Goal: Information Seeking & Learning: Compare options

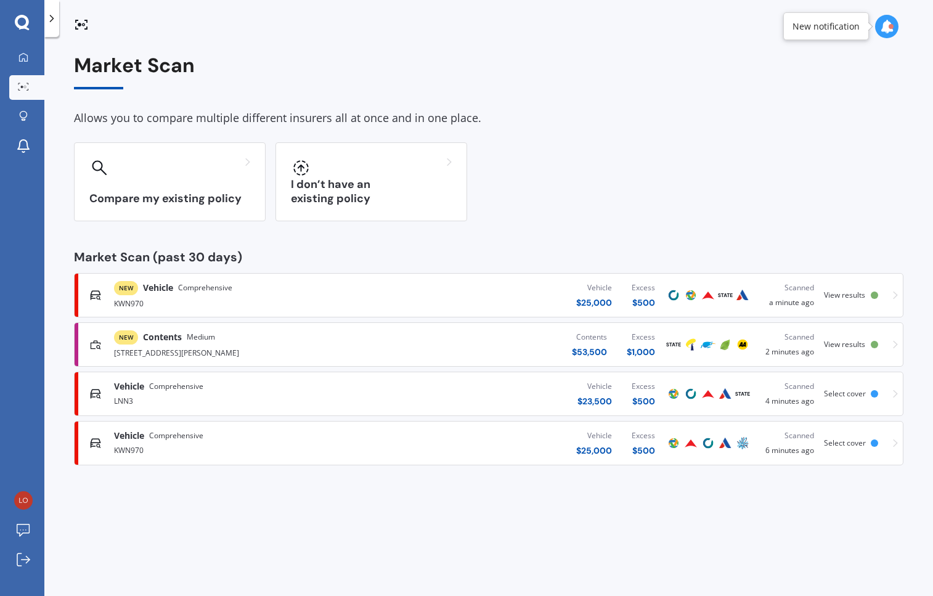
click at [447, 334] on div "Contents $ 53,500 Excess $ 1,000" at bounding box center [521, 344] width 288 height 37
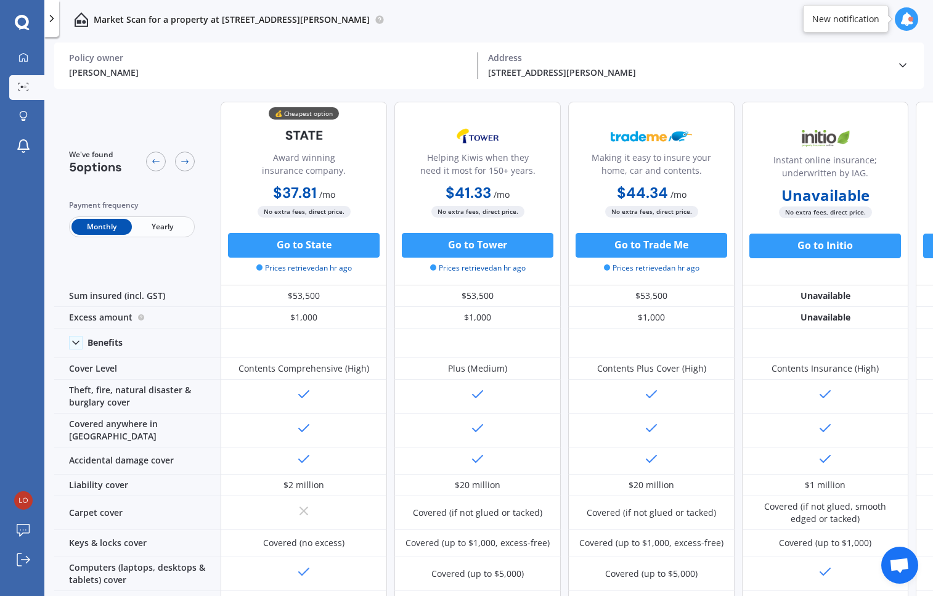
click at [155, 228] on span "Yearly" at bounding box center [162, 227] width 60 height 16
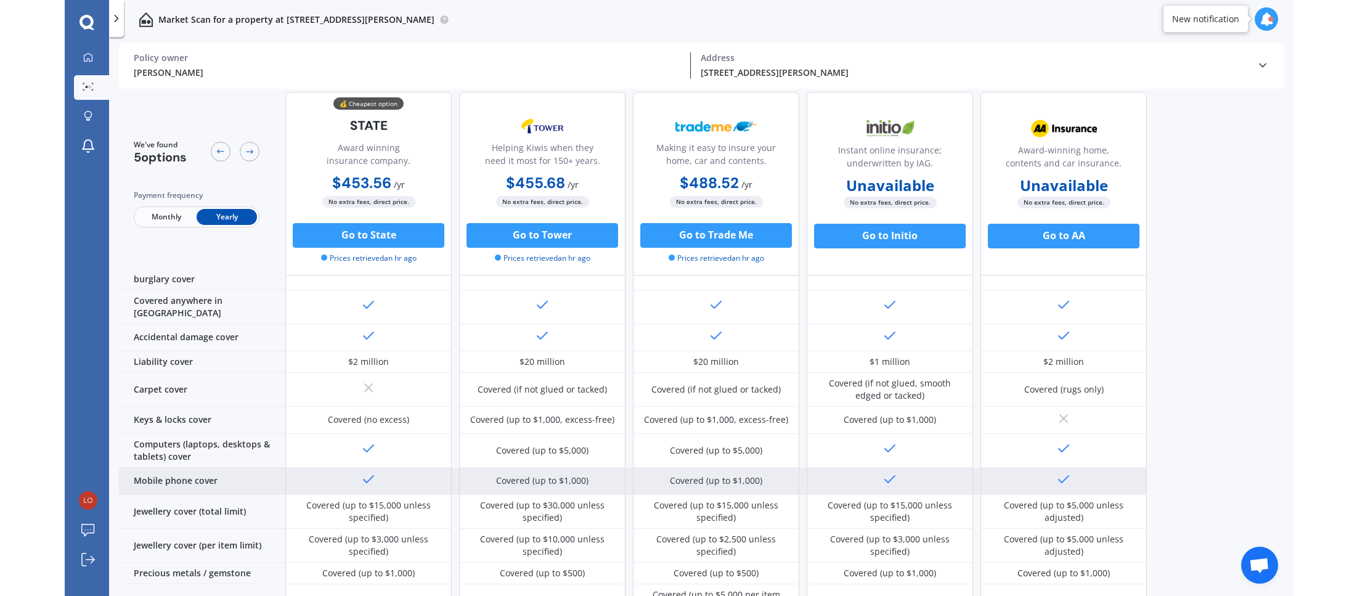
scroll to position [185, 0]
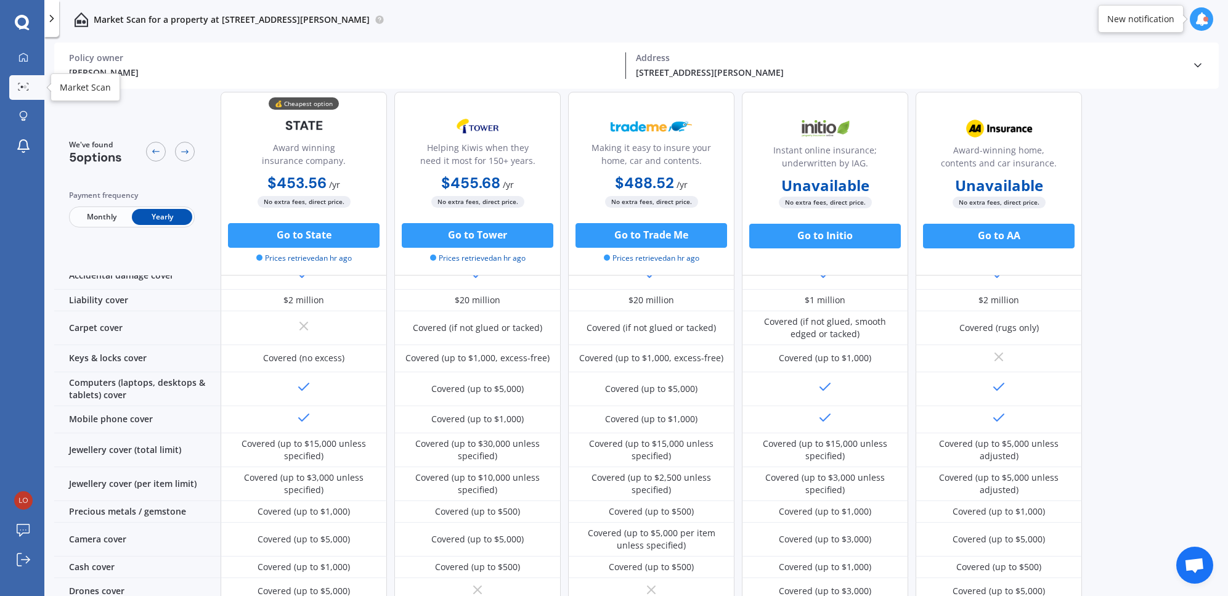
click at [31, 84] on div at bounding box center [23, 87] width 18 height 9
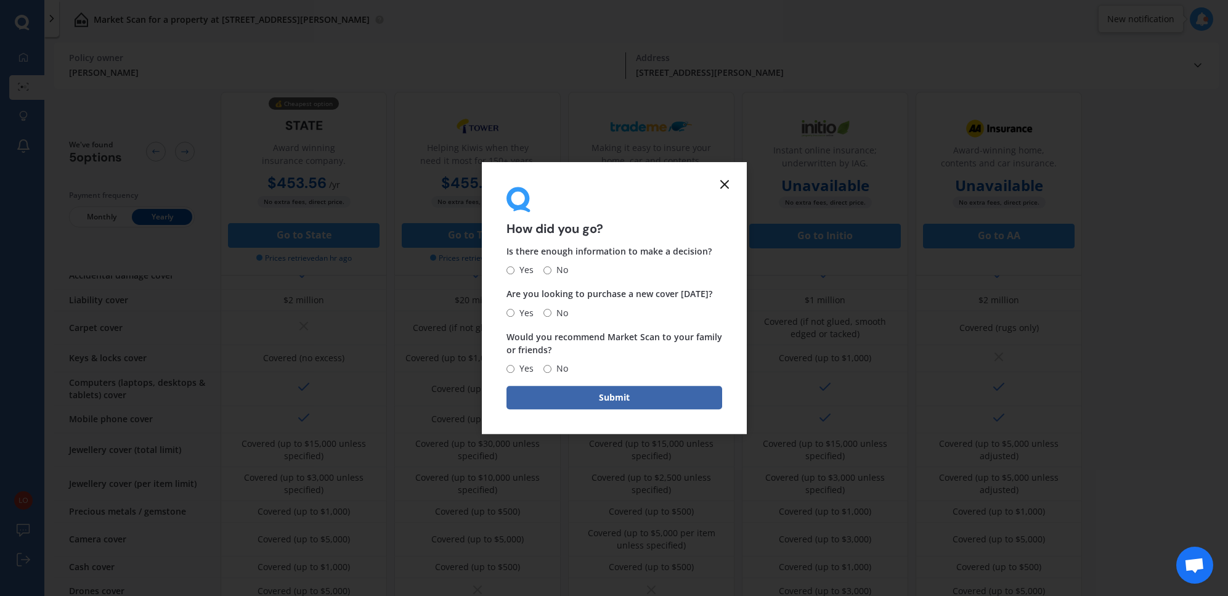
click at [723, 176] on form "How did you go? Is there enough information to make a decision? Yes No Are you …" at bounding box center [614, 298] width 265 height 272
click at [724, 181] on icon at bounding box center [724, 184] width 15 height 15
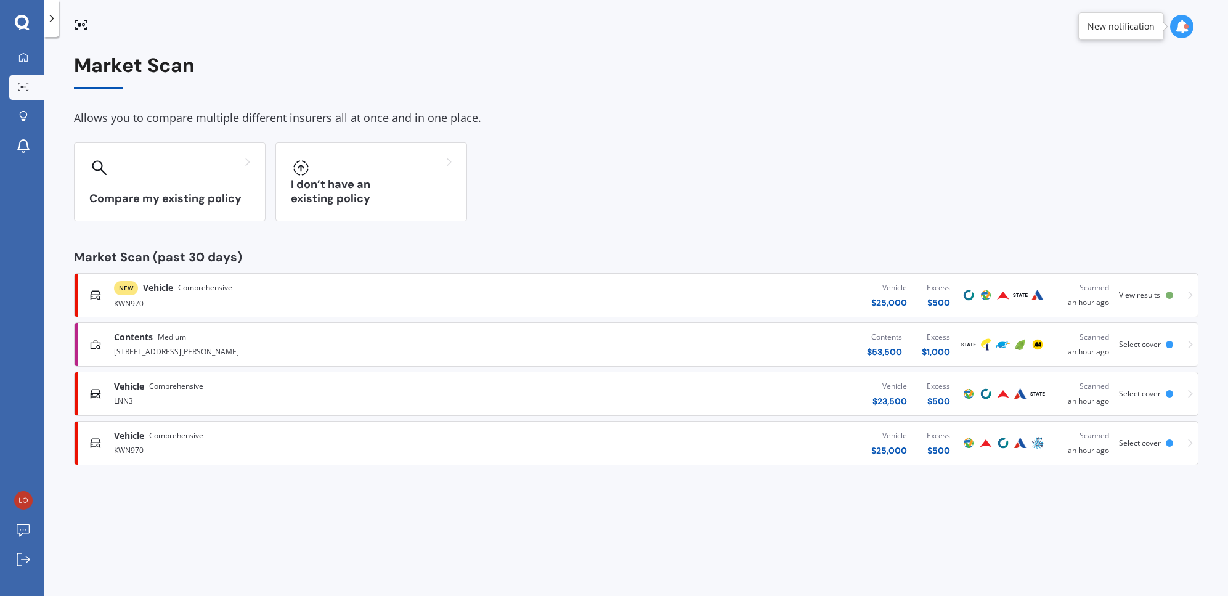
click at [175, 301] on div "KWN970" at bounding box center [319, 302] width 411 height 15
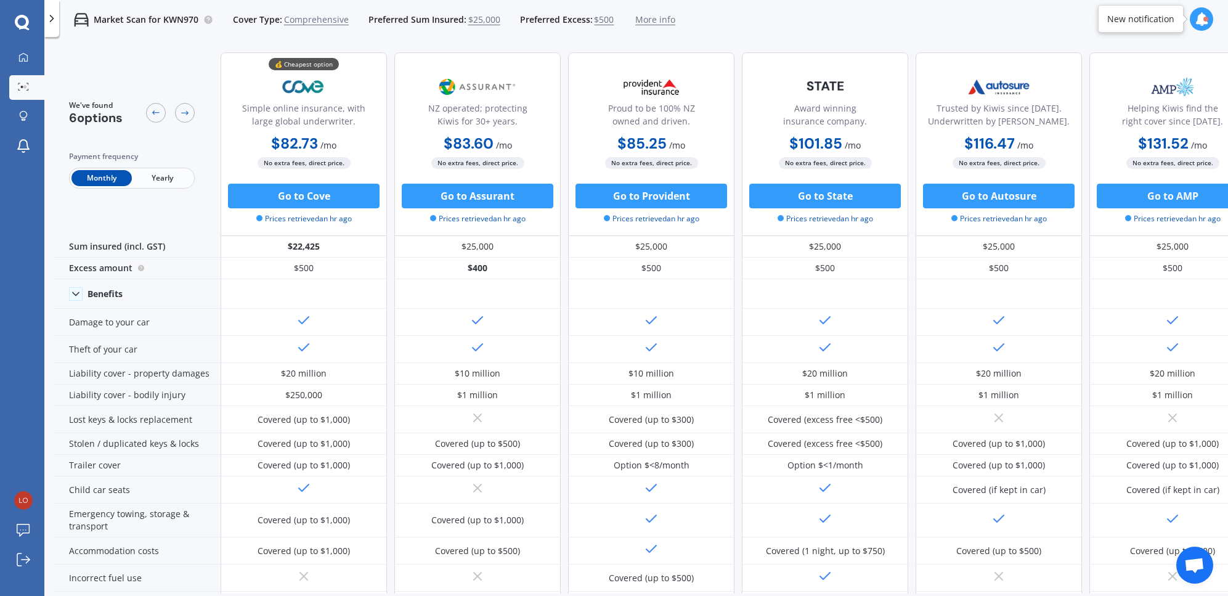
click at [165, 171] on span "Yearly" at bounding box center [162, 178] width 60 height 16
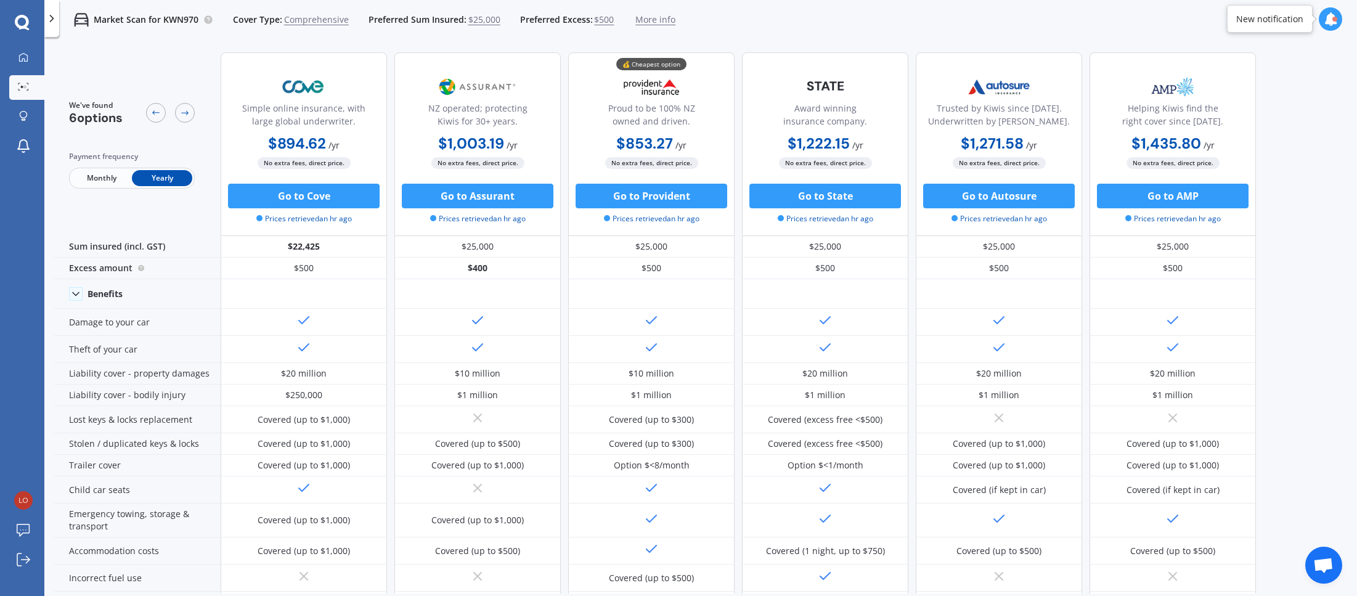
drag, startPoint x: 673, startPoint y: 22, endPoint x: 661, endPoint y: 21, distance: 12.4
click at [666, 22] on div "Market Scan for KWN970 Cover Type: Comprehensive Preferred Sum Insured: $25,000…" at bounding box center [700, 19] width 1313 height 39
click at [661, 21] on span "More info" at bounding box center [655, 20] width 40 height 12
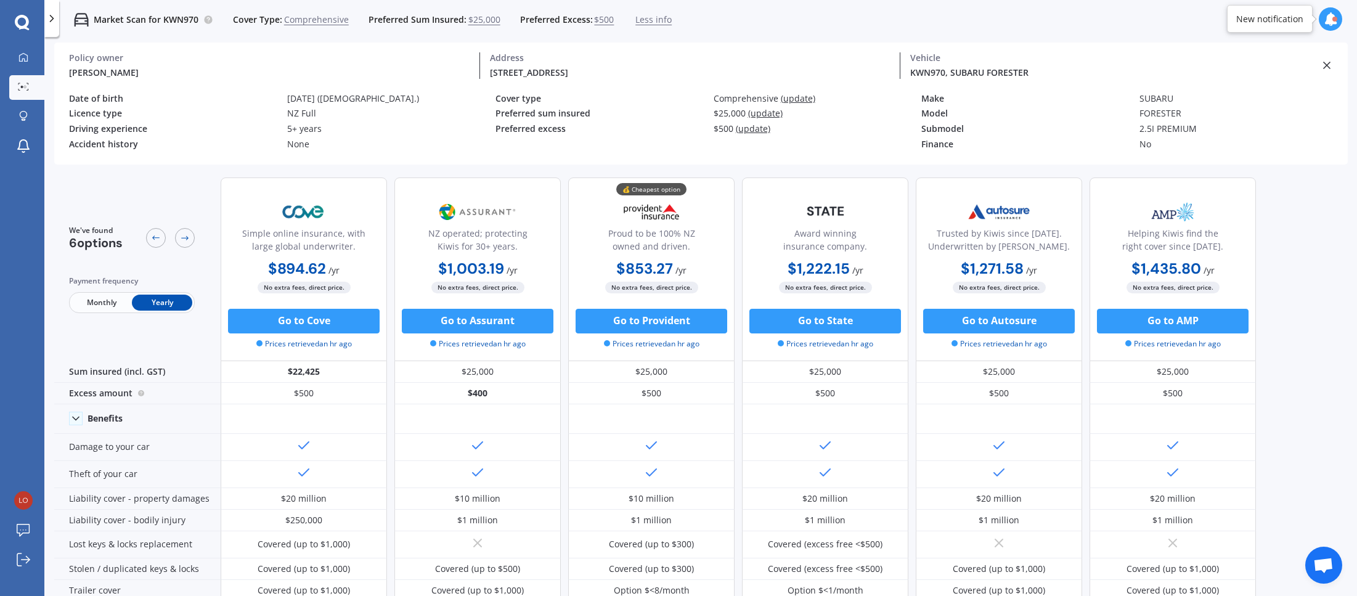
click at [29, 92] on div at bounding box center [23, 87] width 18 height 9
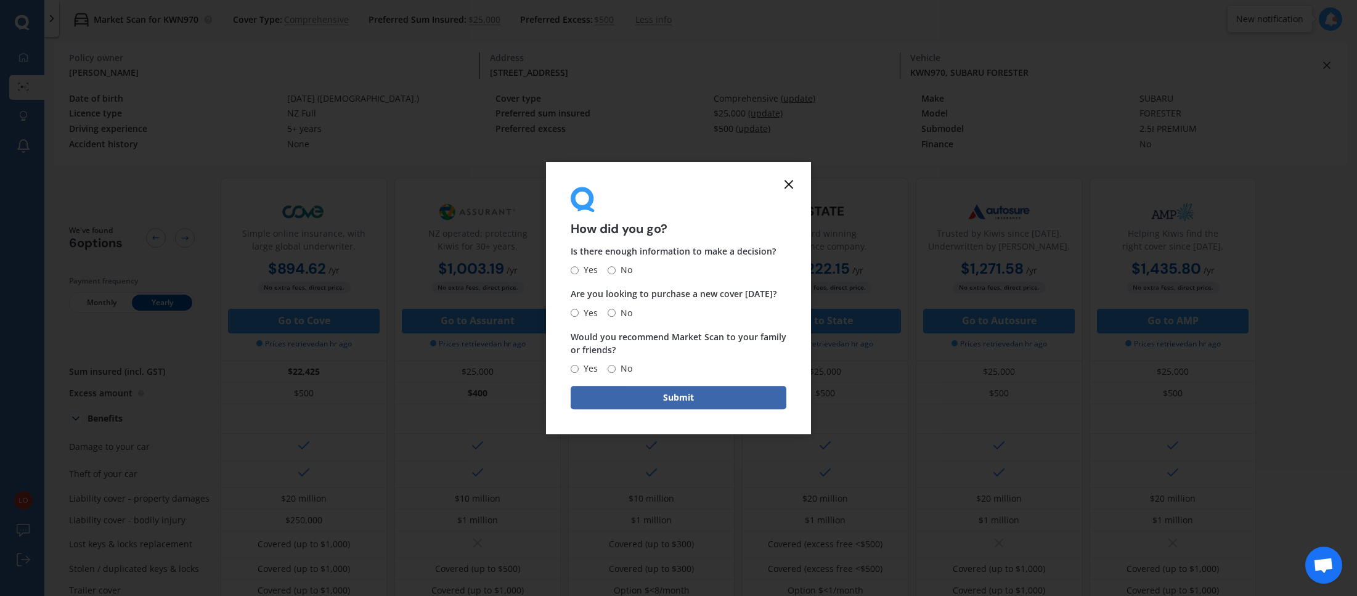
click at [787, 181] on icon at bounding box center [788, 184] width 15 height 15
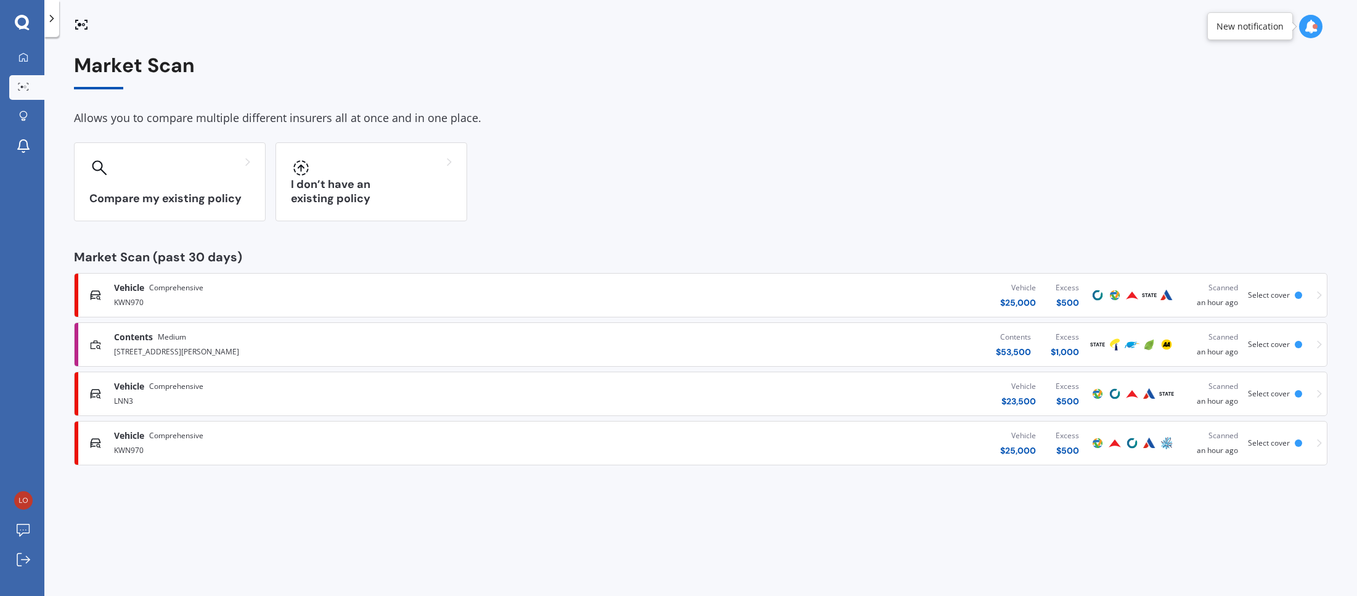
click at [182, 447] on div "KWN970" at bounding box center [351, 449] width 475 height 15
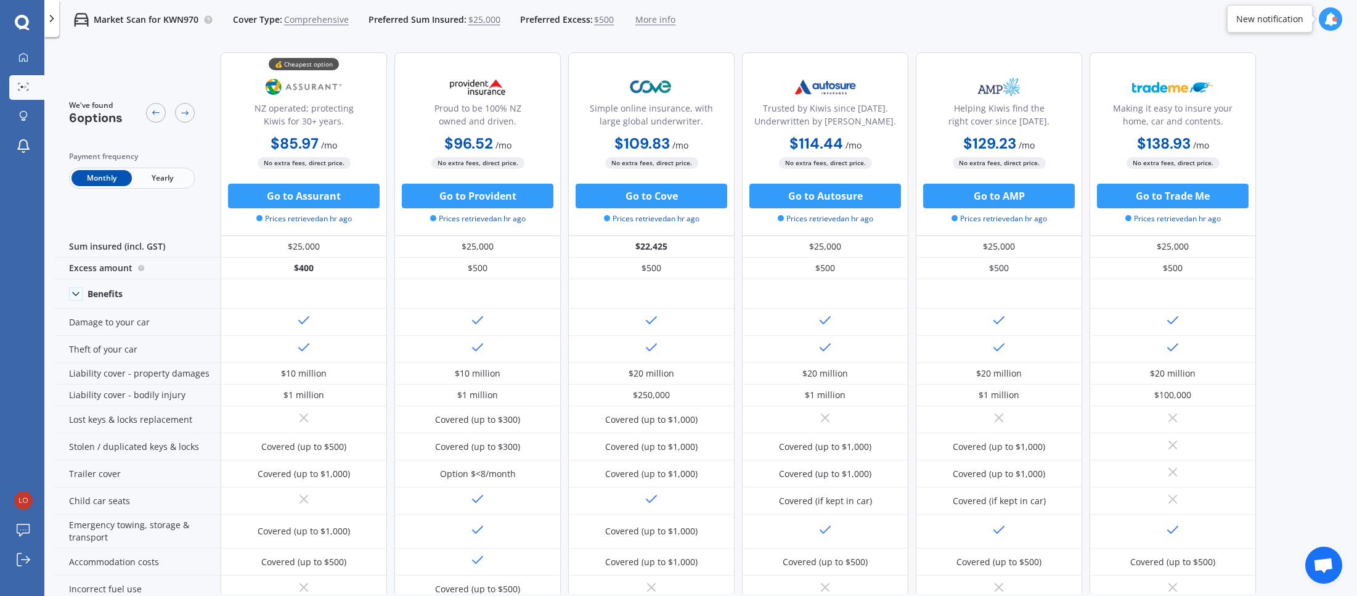
click at [171, 179] on span "Yearly" at bounding box center [162, 178] width 60 height 16
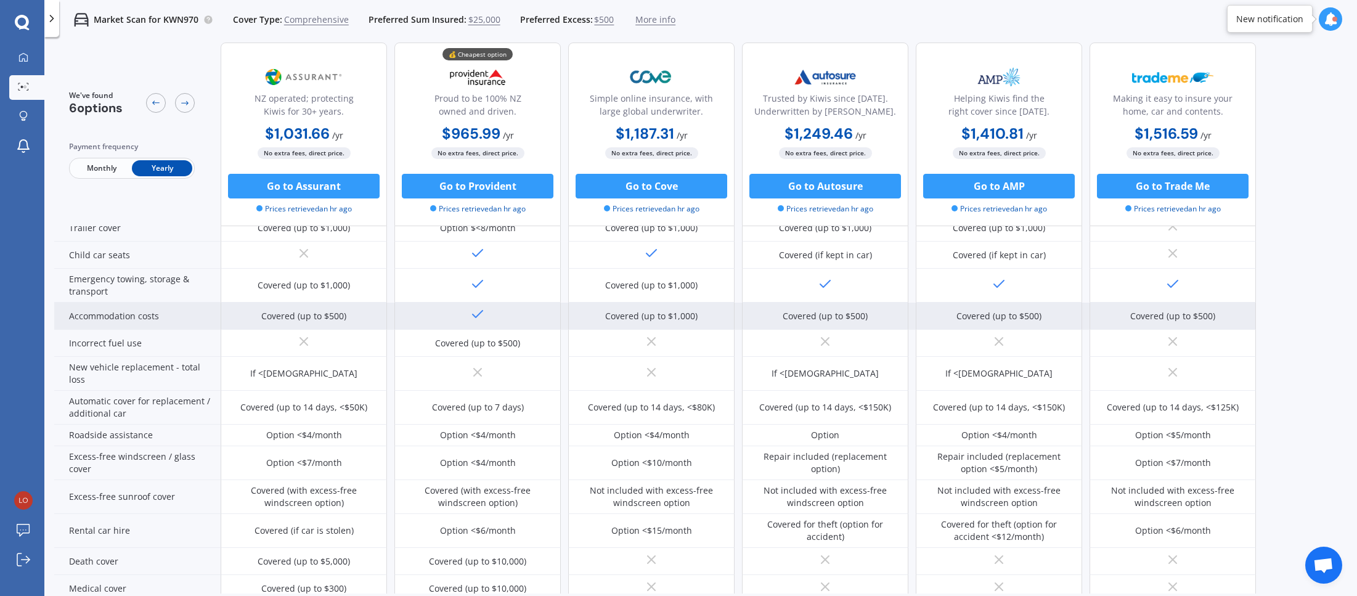
scroll to position [308, 0]
